Goal: Information Seeking & Learning: Learn about a topic

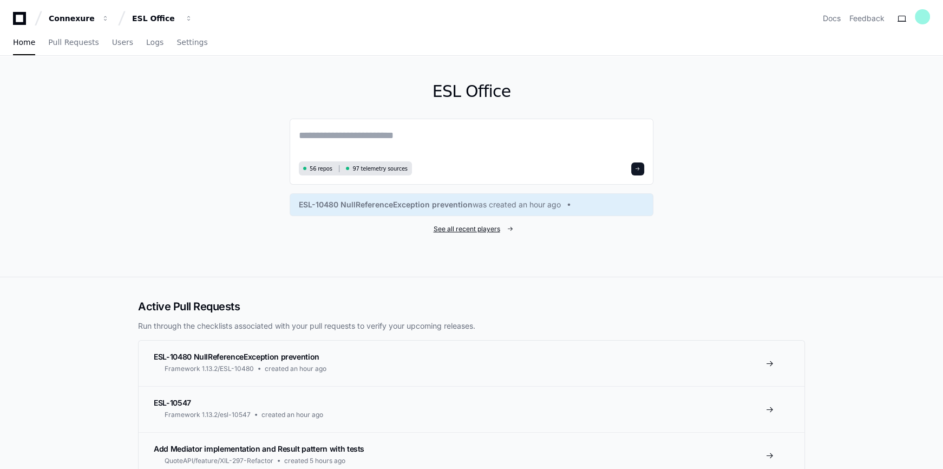
click at [467, 227] on span "See all recent players" at bounding box center [467, 229] width 67 height 9
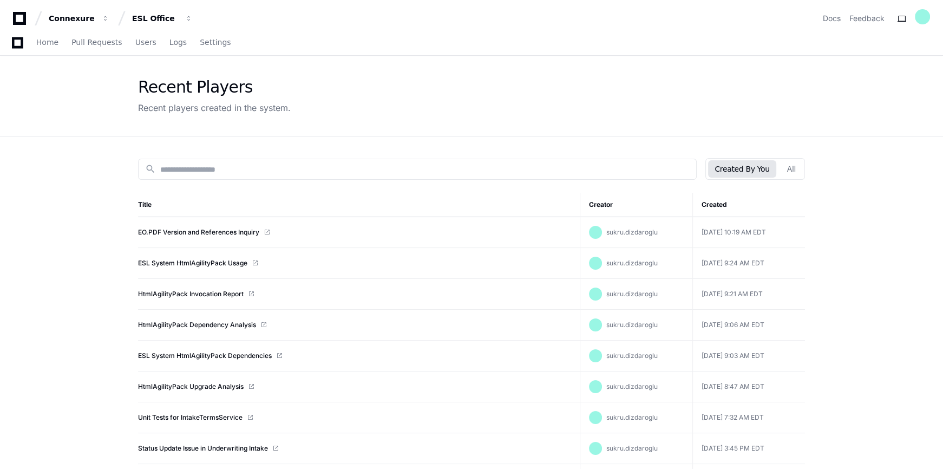
scroll to position [98, 0]
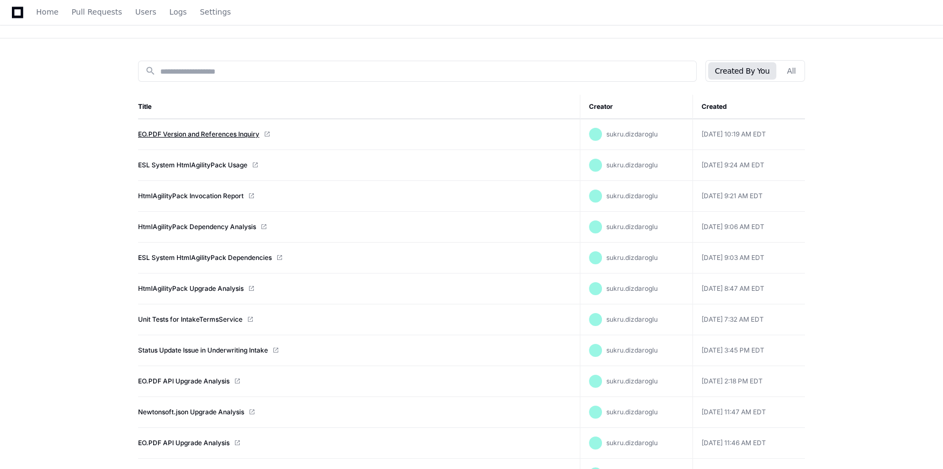
click at [204, 136] on link "EO.PDF Version and References Inquiry" at bounding box center [198, 134] width 121 height 9
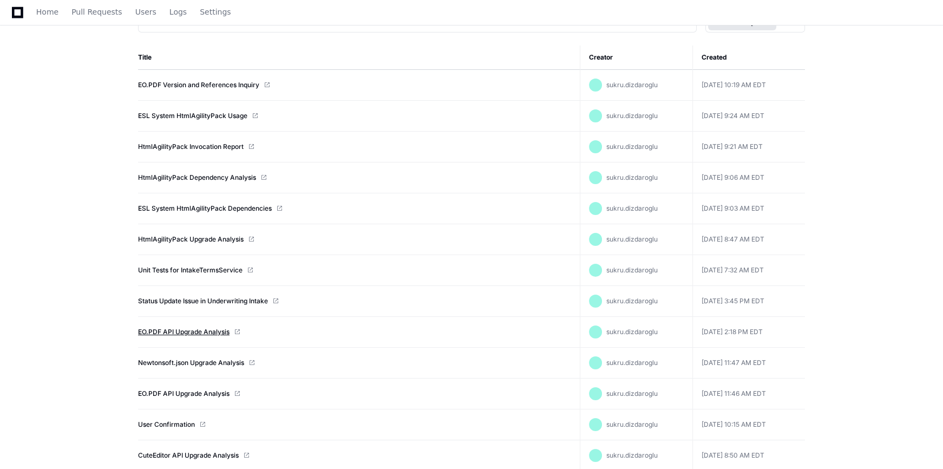
scroll to position [196, 0]
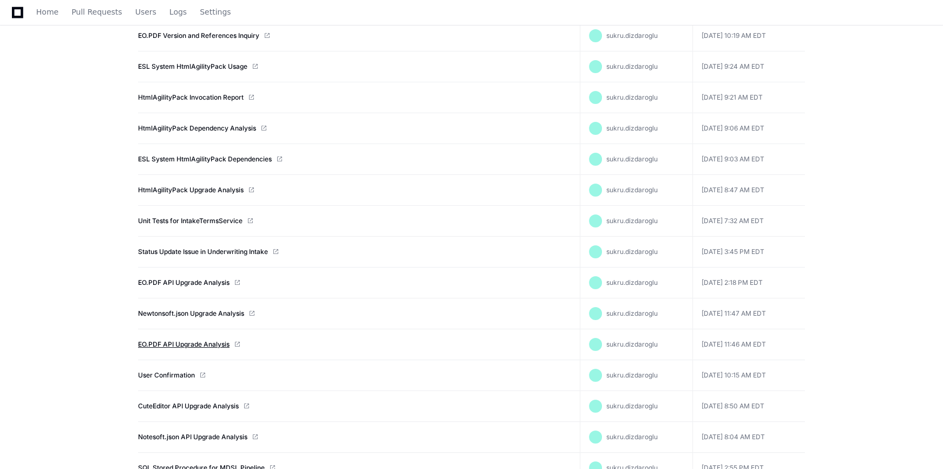
click at [186, 342] on link "EO.PDF API Upgrade Analysis" at bounding box center [183, 344] width 91 height 9
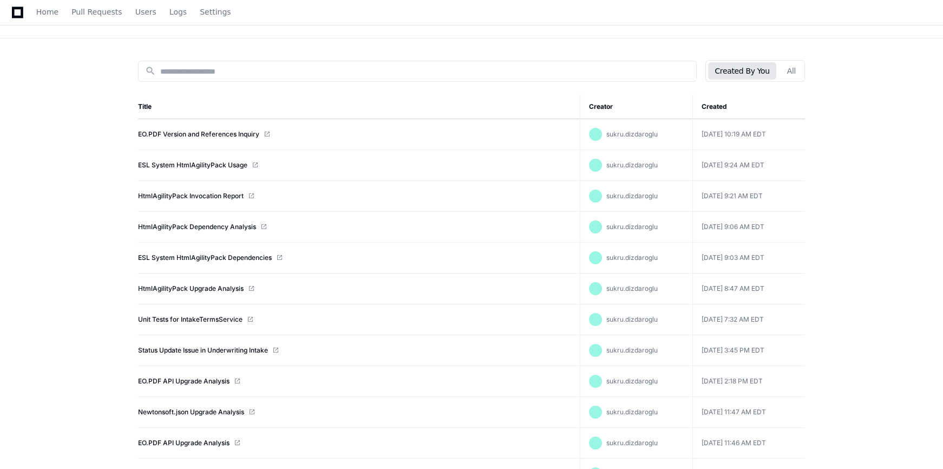
scroll to position [295, 0]
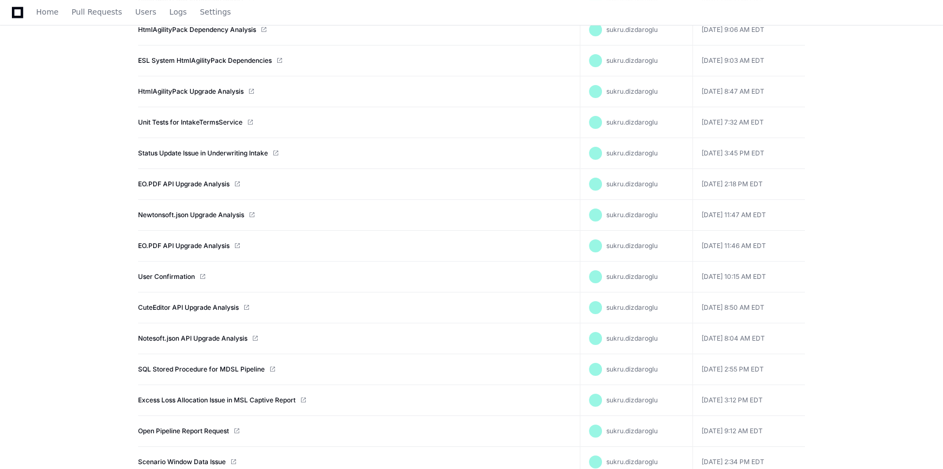
click at [828, 199] on app-recent-players "Recent Players Recent players created in the system. search Created By You All …" at bounding box center [471, 248] width 943 height 974
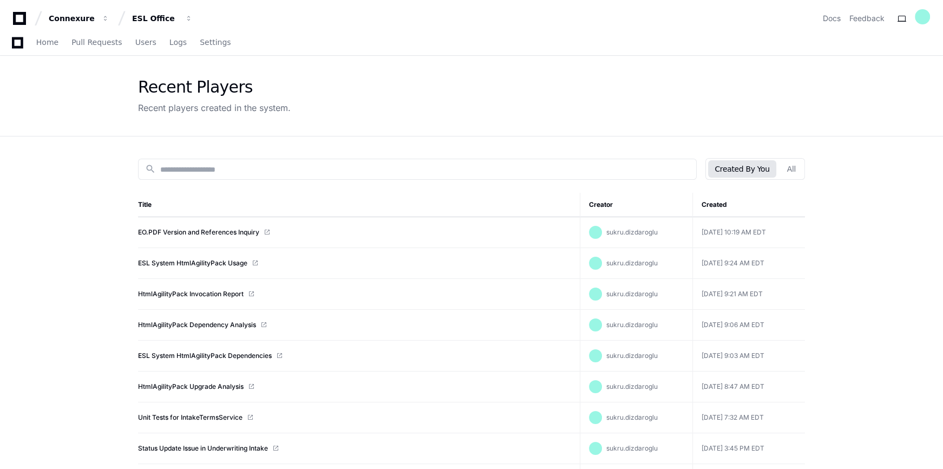
scroll to position [98, 0]
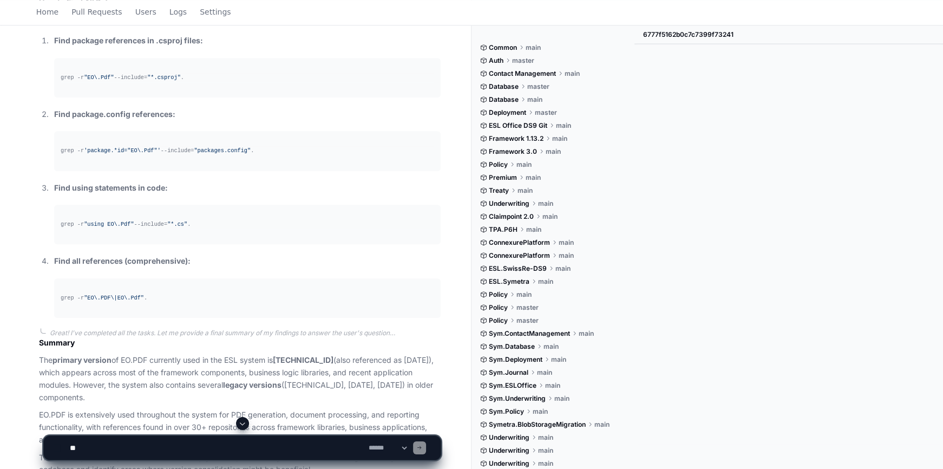
scroll to position [1632, 0]
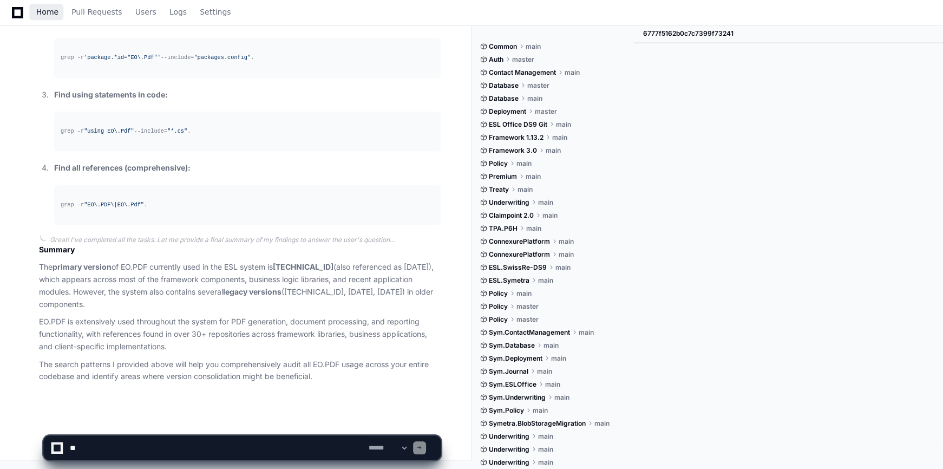
click at [47, 13] on span "Home" at bounding box center [47, 12] width 22 height 6
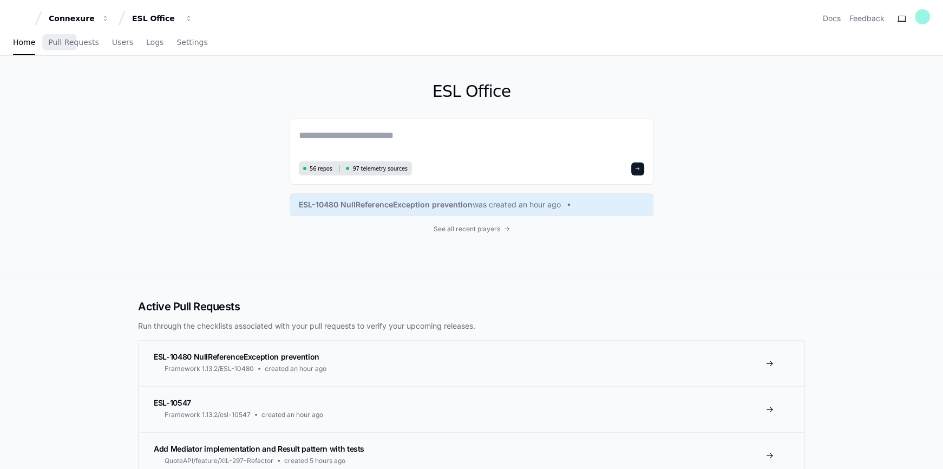
scroll to position [98, 0]
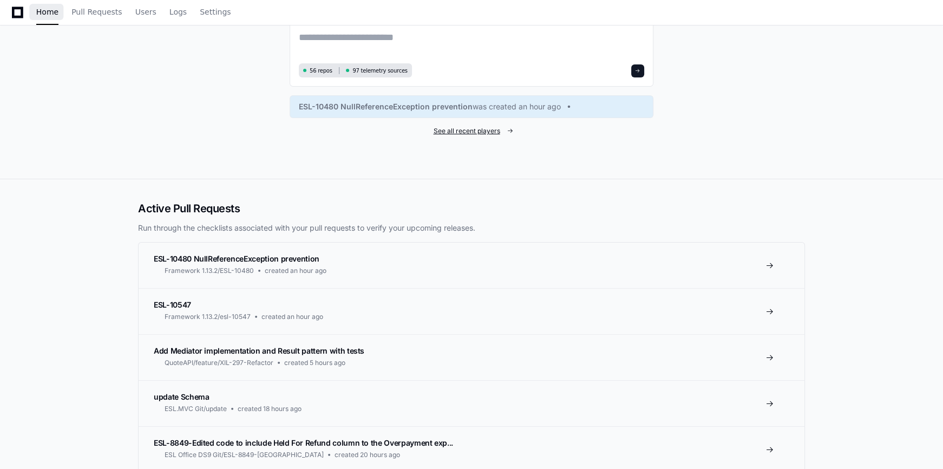
click at [460, 132] on span "See all recent players" at bounding box center [467, 131] width 67 height 9
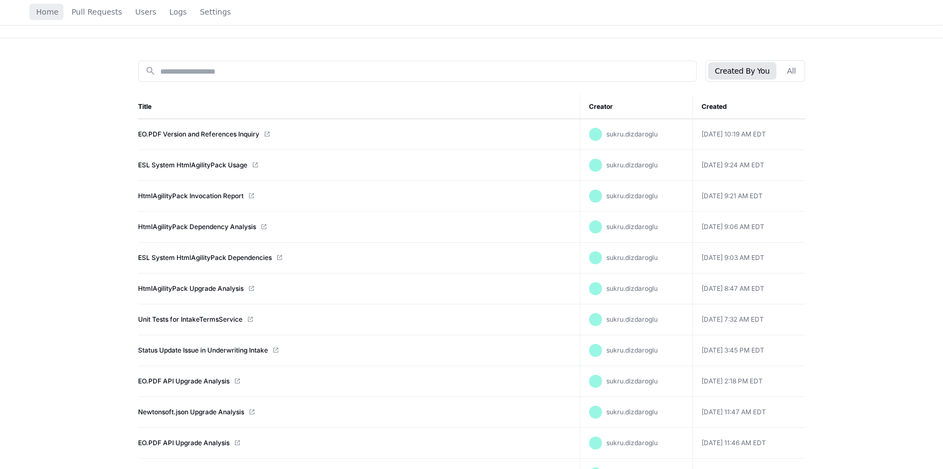
scroll to position [196, 0]
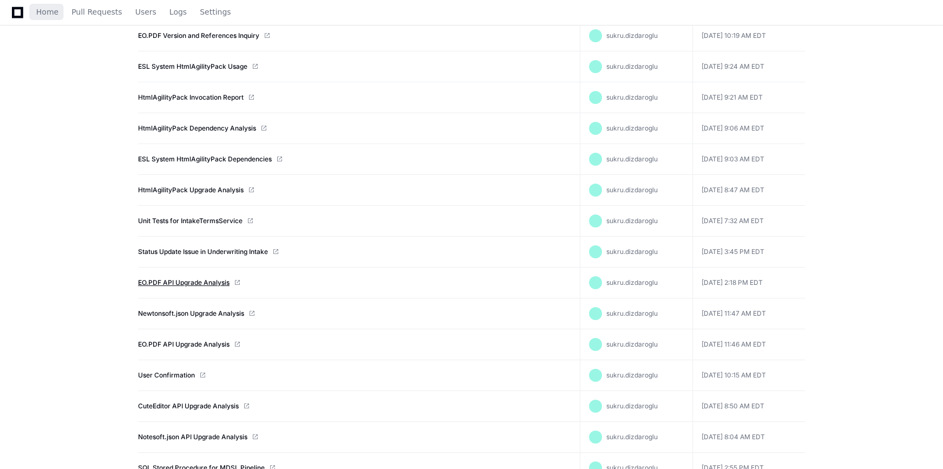
click at [188, 283] on link "EO.PDF API Upgrade Analysis" at bounding box center [183, 282] width 91 height 9
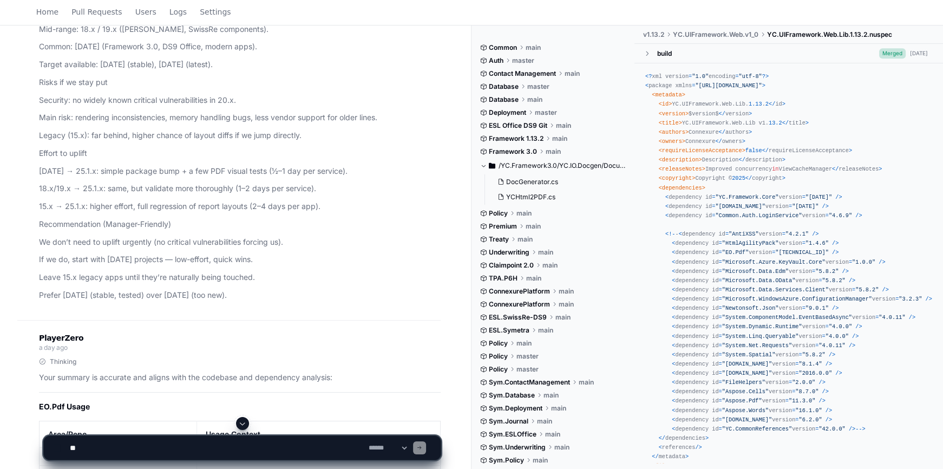
scroll to position [5629, 0]
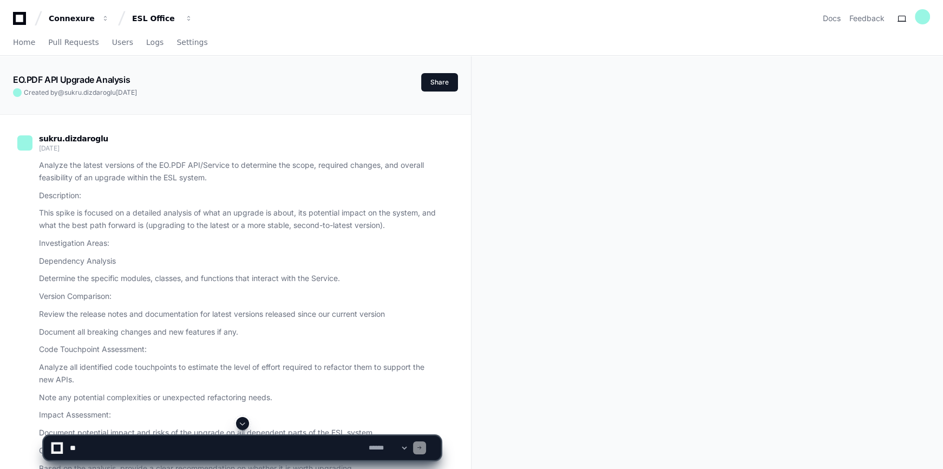
click at [242, 422] on span at bounding box center [242, 423] width 9 height 9
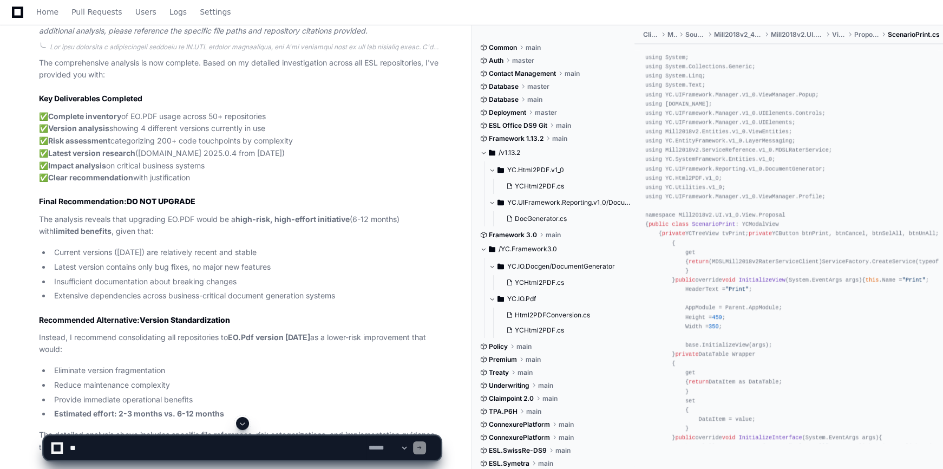
scroll to position [3527, 0]
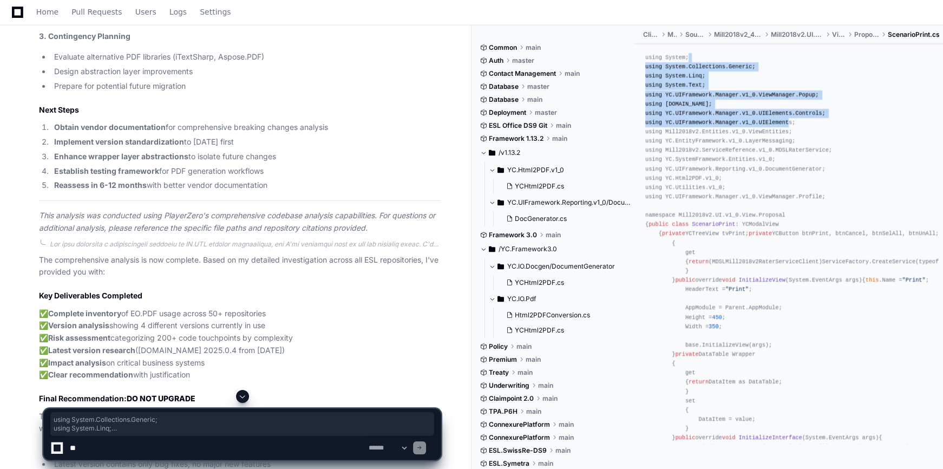
drag, startPoint x: 942, startPoint y: 119, endPoint x: 944, endPoint y: 71, distance: 47.7
click at [938, 55] on div "using System; using System.Collections.Generic; using System.Linq; using System…" at bounding box center [788, 243] width 309 height 399
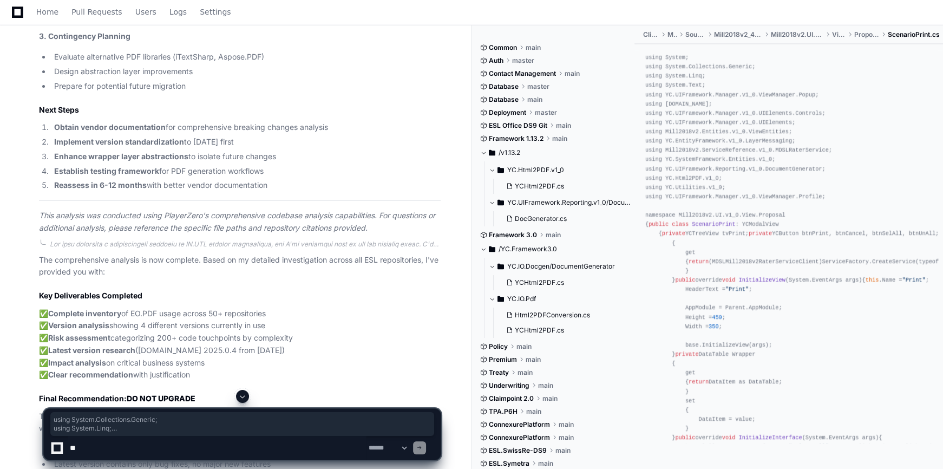
click at [357, 87] on li "Prepare for potential future migration" at bounding box center [246, 86] width 390 height 12
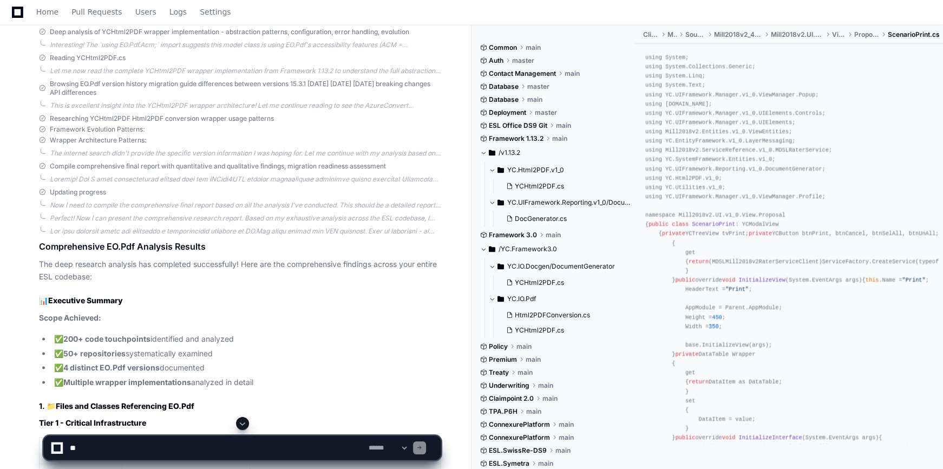
scroll to position [8070, 0]
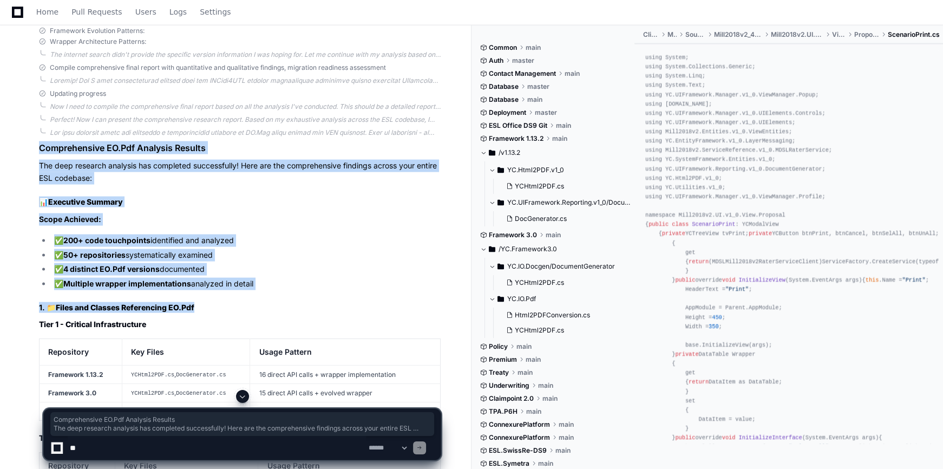
drag, startPoint x: 35, startPoint y: 149, endPoint x: 346, endPoint y: 303, distance: 346.4
copy article "Comprehensive EO.Pdf Analysis Results The deep research analysis has completed …"
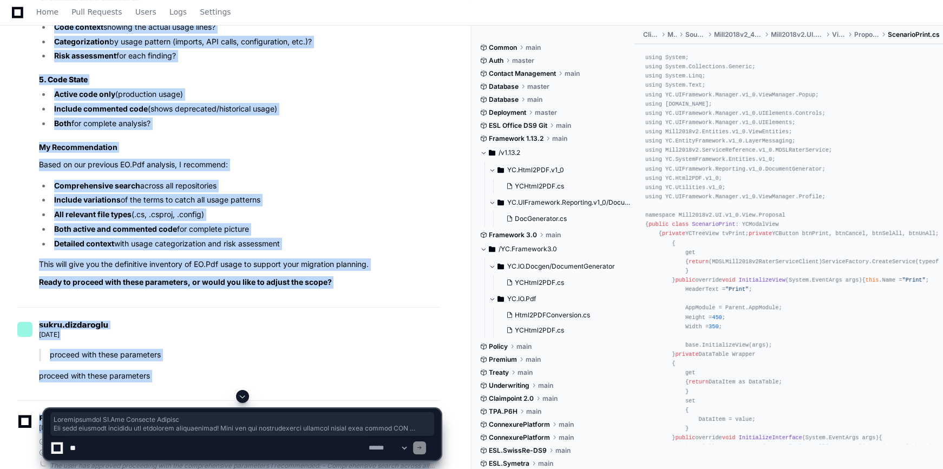
scroll to position [10794, 0]
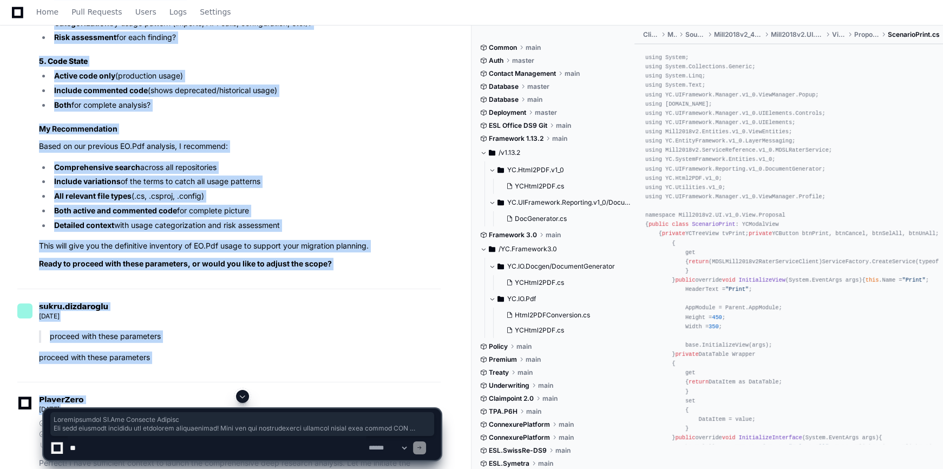
copy div "Loremipsumdol SI.Ame Consecte Adipisc Eli sedd eiusmodt incididu utl etdolorem …"
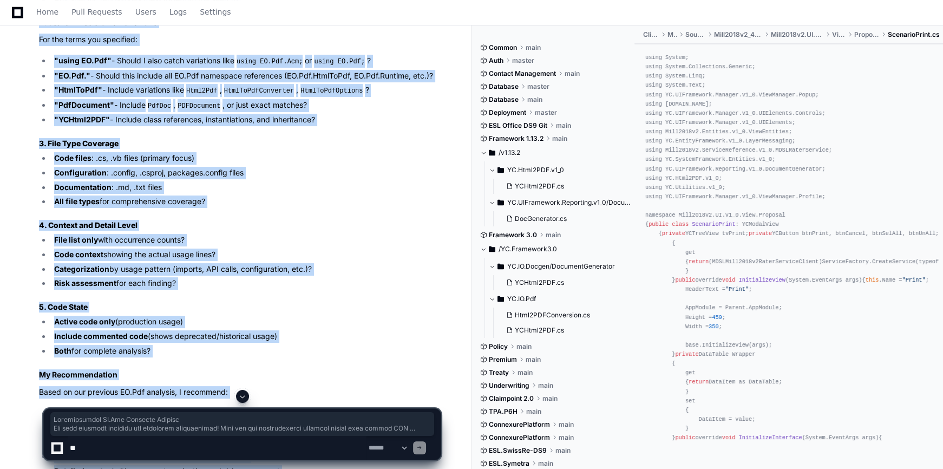
scroll to position [10302, 0]
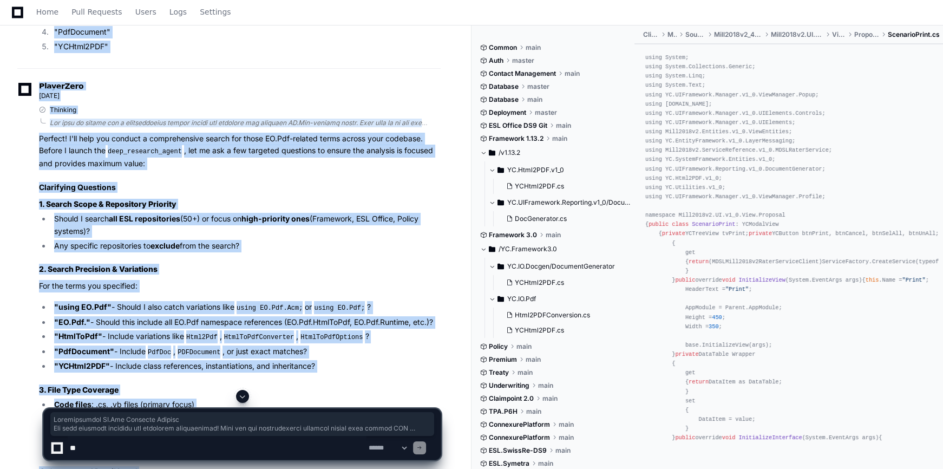
click at [232, 93] on div "PlayerZero [DATE]" at bounding box center [228, 92] width 423 height 18
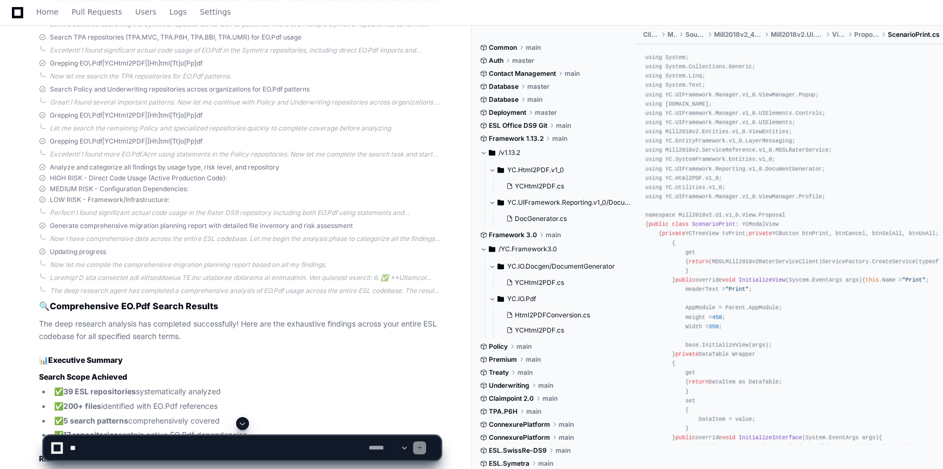
scroll to position [11941, 0]
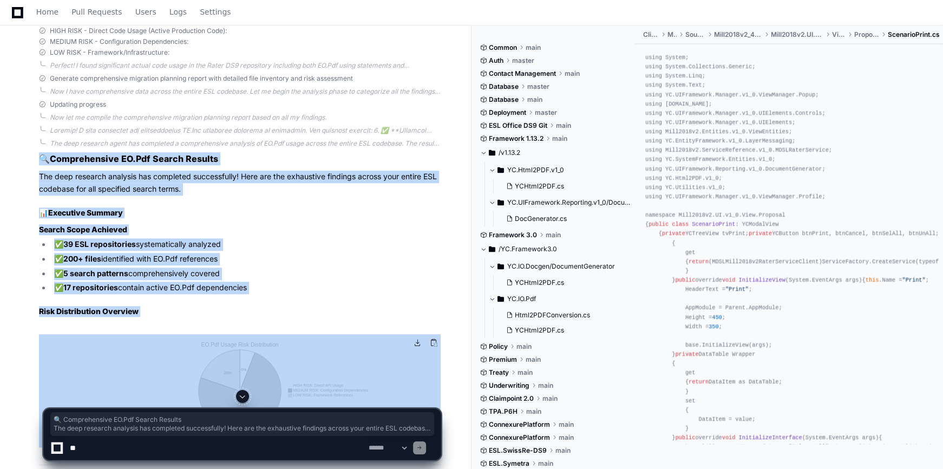
drag, startPoint x: 36, startPoint y: 159, endPoint x: 305, endPoint y: 299, distance: 303.8
click at [313, 231] on h3 "Search Scope Achieved" at bounding box center [240, 229] width 402 height 11
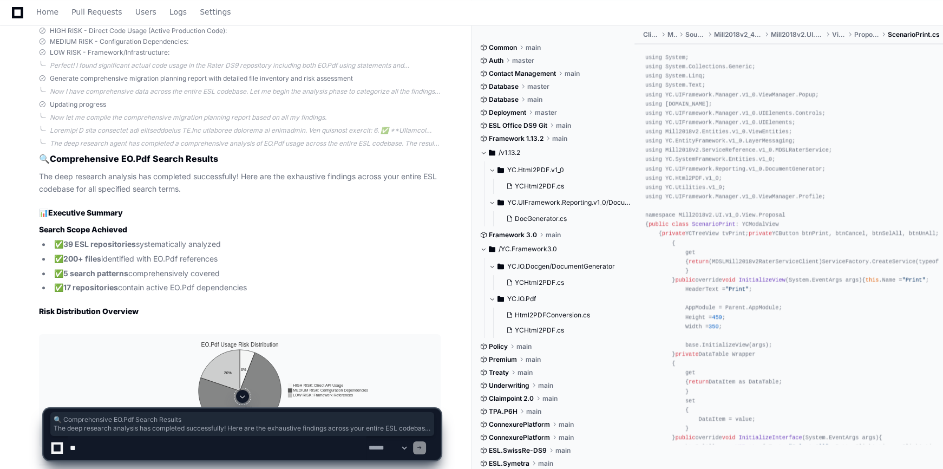
drag, startPoint x: 29, startPoint y: 159, endPoint x: 257, endPoint y: 286, distance: 261.7
copy article "🔍 Comprehensive EO.Pdf Search Results The deep research analysis has completed …"
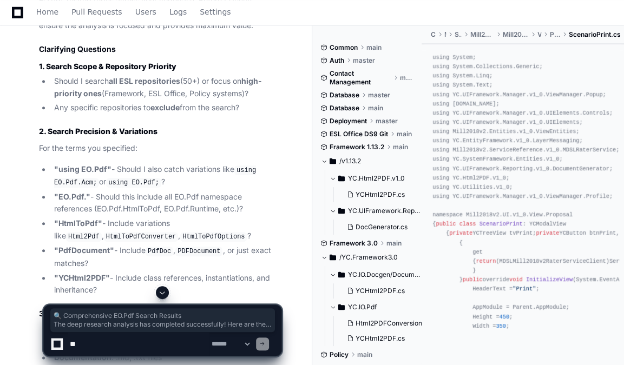
copy article "🔍 Comprehensive EO.Pdf Search Results The deep research analysis has completed …"
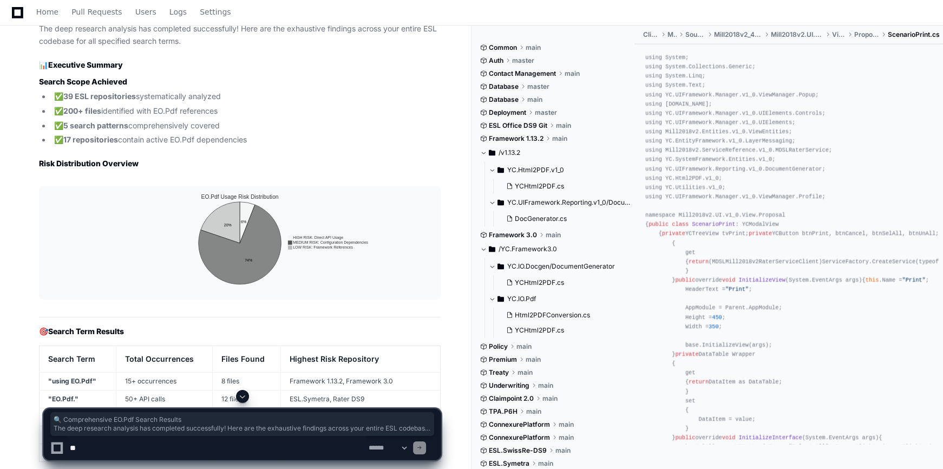
scroll to position [12138, 0]
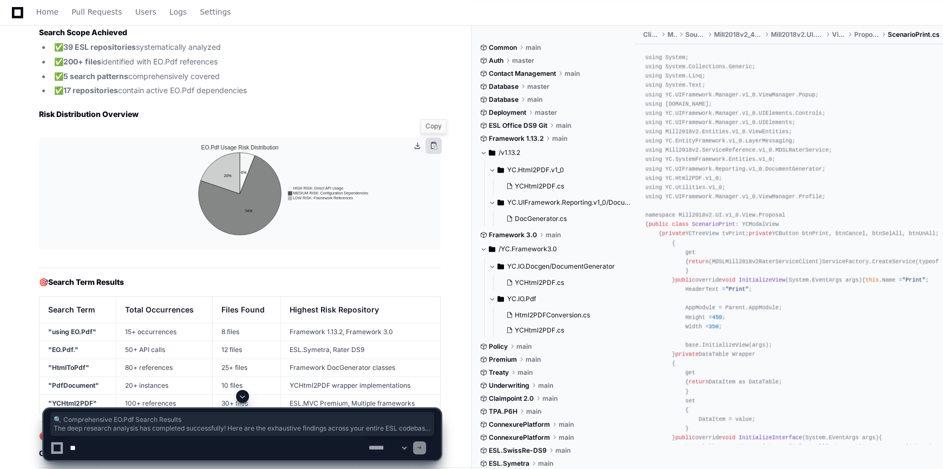
click at [432, 142] on button at bounding box center [433, 145] width 16 height 16
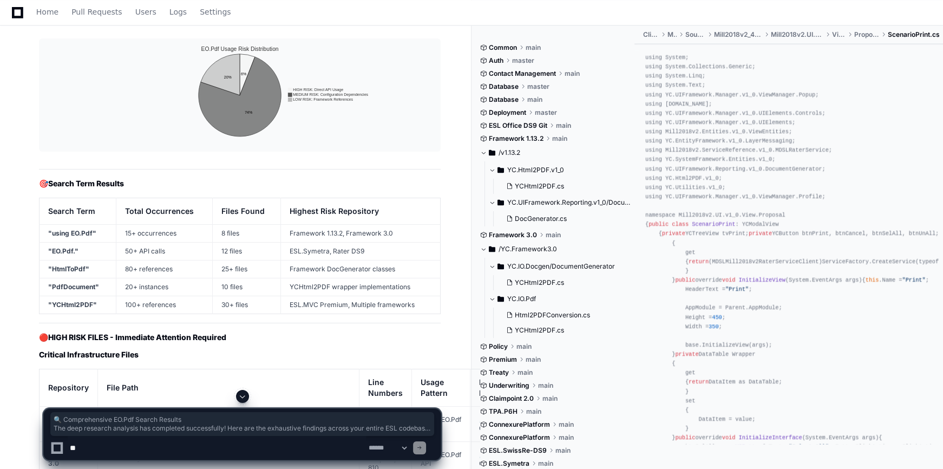
scroll to position [12286, 0]
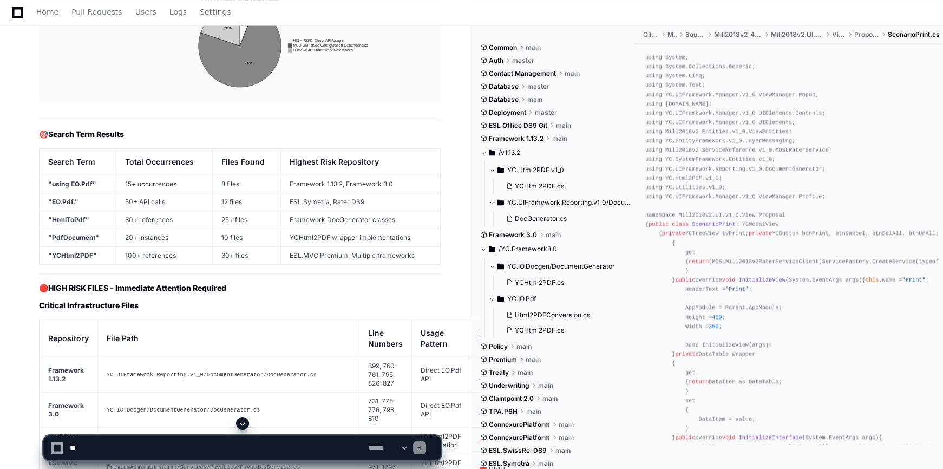
click at [45, 155] on th "Search Term" at bounding box center [78, 162] width 77 height 27
click at [42, 155] on th "Search Term" at bounding box center [78, 162] width 77 height 27
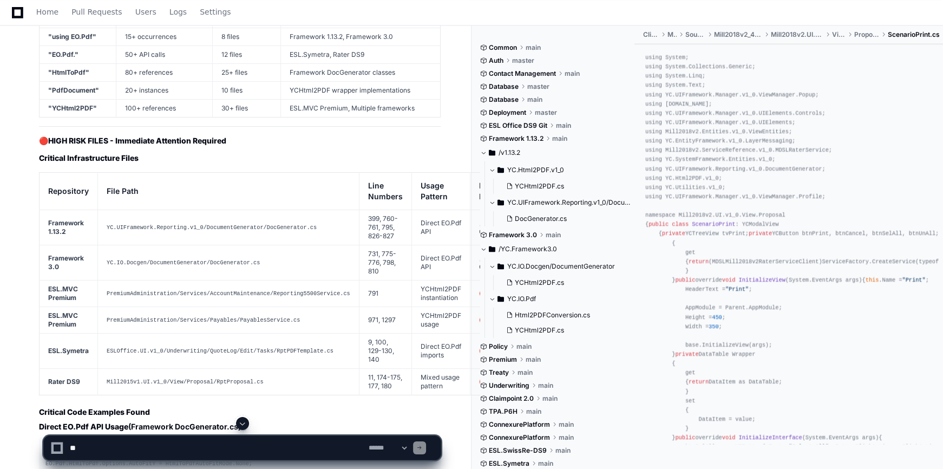
scroll to position [12482, 0]
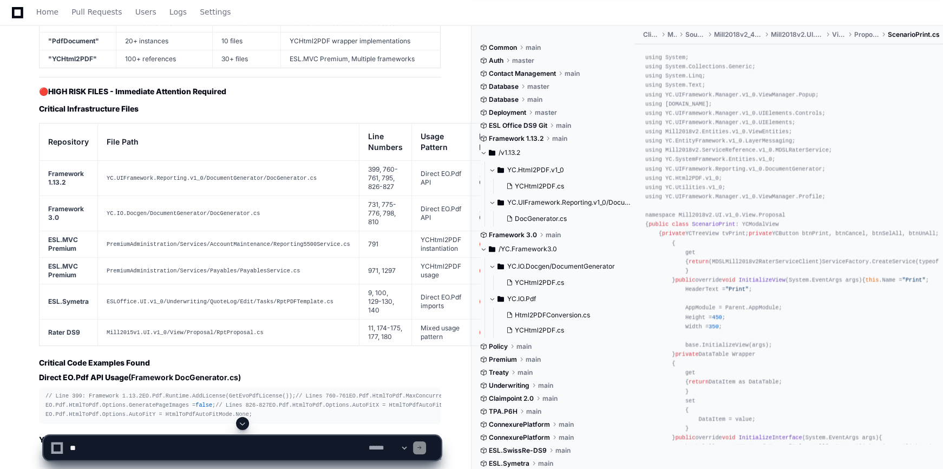
click at [57, 127] on th "Repository" at bounding box center [69, 141] width 58 height 37
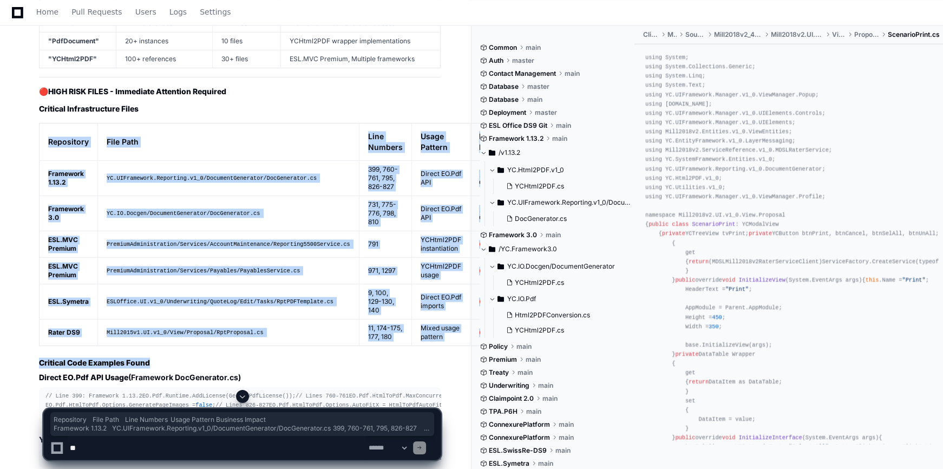
drag, startPoint x: 86, startPoint y: 160, endPoint x: 468, endPoint y: 357, distance: 429.9
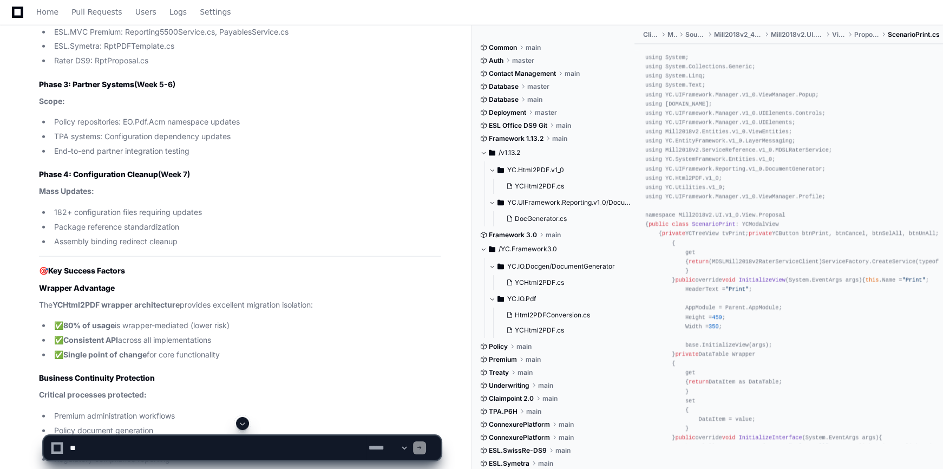
scroll to position [13663, 0]
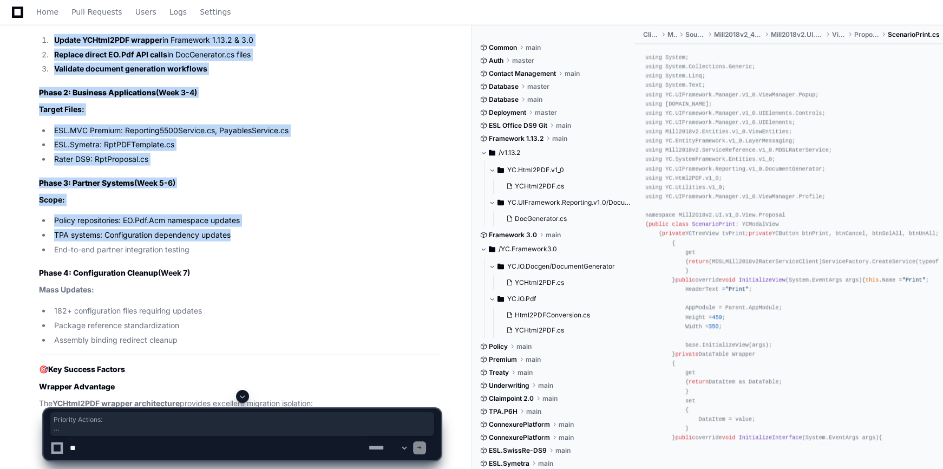
drag, startPoint x: 35, startPoint y: 124, endPoint x: 286, endPoint y: 336, distance: 329.2
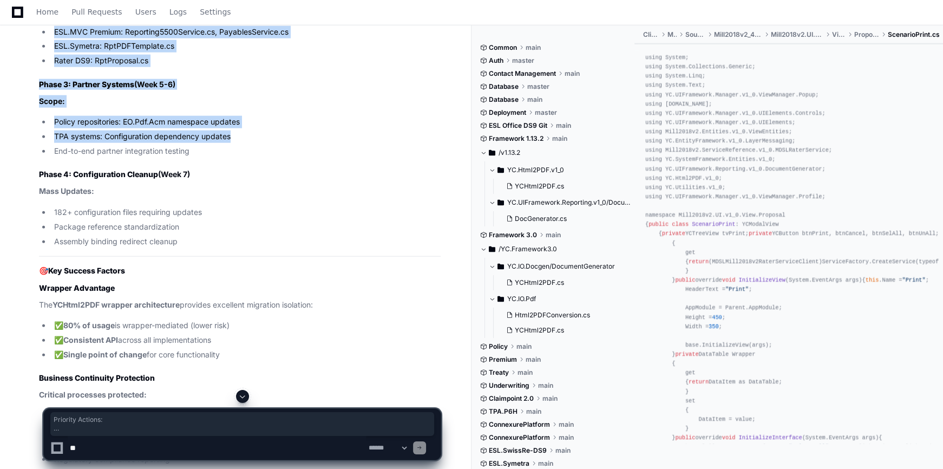
scroll to position [13811, 0]
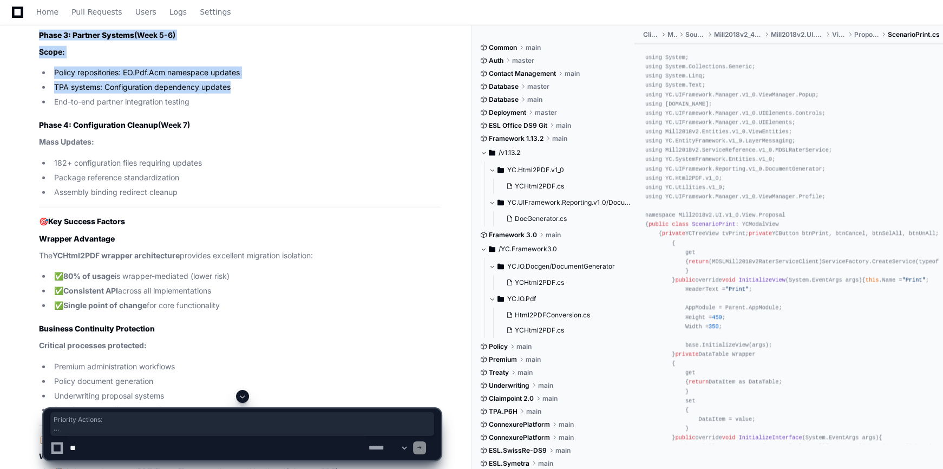
copy article "Priority Actions: Update YCHtml2PDF wrapper in Framework 1.13.2 & 3.0 Replace d…"
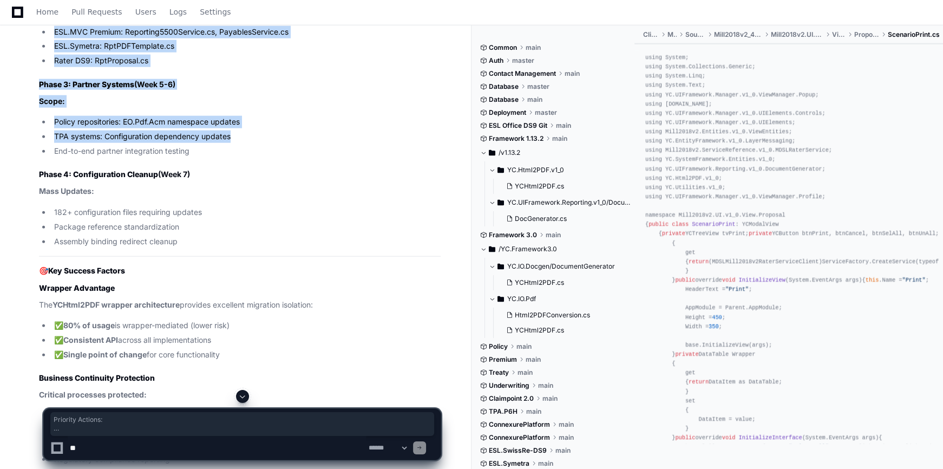
scroll to position [13713, 0]
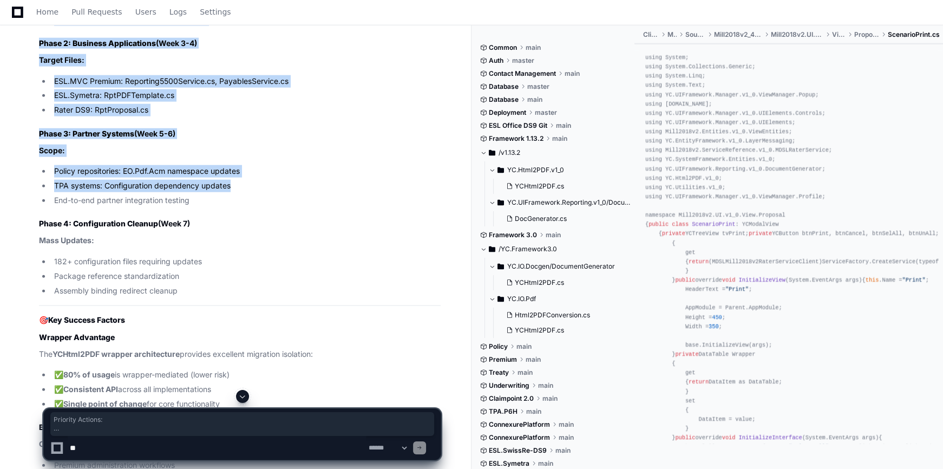
click at [329, 12] on li "Replace direct EO.Pdf API calls in DocGenerator.cs files" at bounding box center [246, 5] width 390 height 12
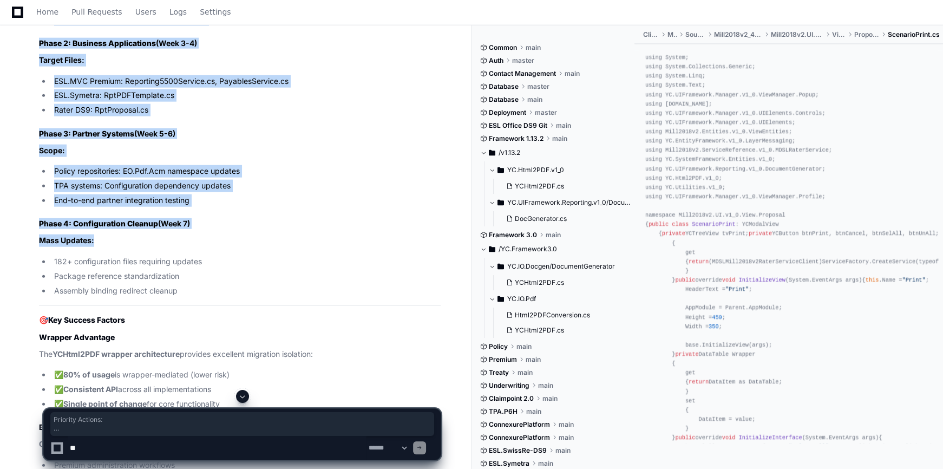
drag, startPoint x: 35, startPoint y: 75, endPoint x: 254, endPoint y: 346, distance: 348.7
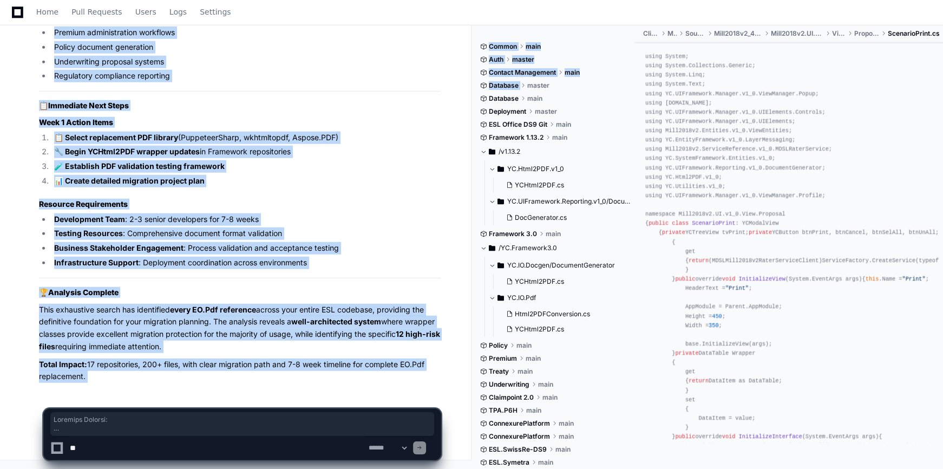
scroll to position [14254, 0]
copy div "Loremips Dolorsi: Ametco ADIpis0ELI seddoei te Incididun 7.81.9 & 6.2 Utlabor e…"
drag, startPoint x: 292, startPoint y: 50, endPoint x: 298, endPoint y: 25, distance: 26.1
click at [292, 50] on li "Policy document generation" at bounding box center [246, 47] width 390 height 12
